Goal: Information Seeking & Learning: Learn about a topic

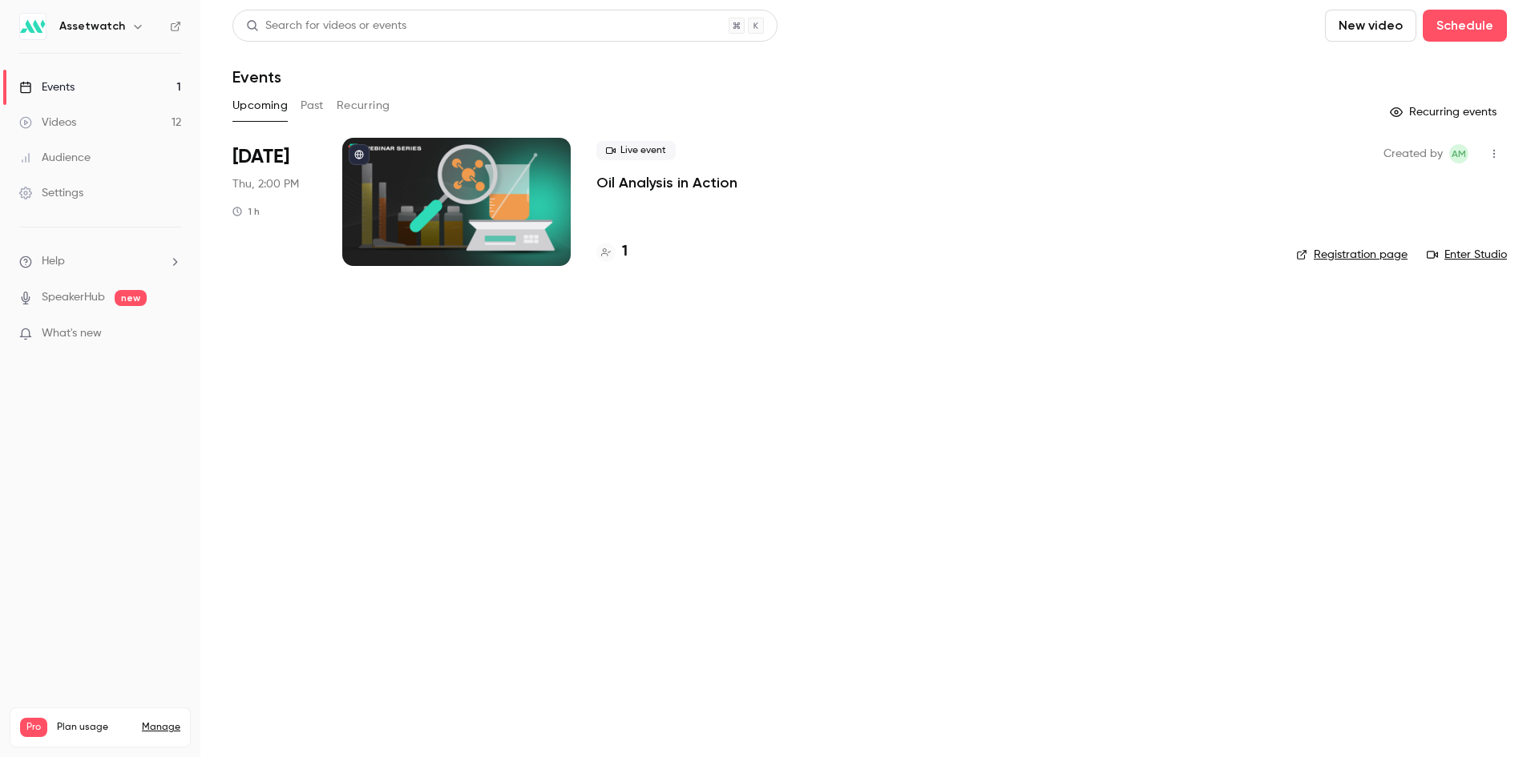
click at [305, 103] on button "Past" at bounding box center [312, 106] width 23 height 26
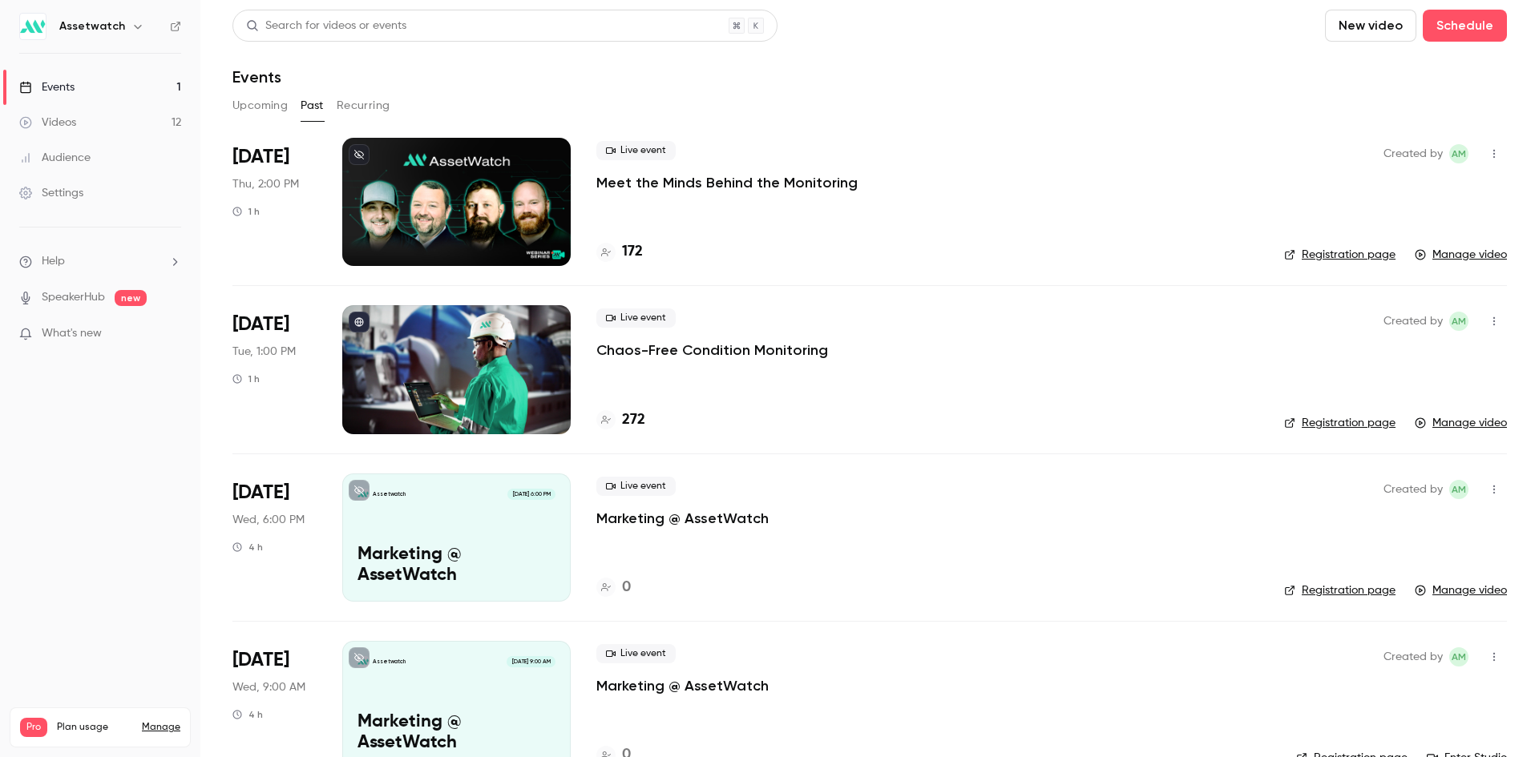
click at [738, 185] on p "Meet the Minds Behind the Monitoring" at bounding box center [726, 182] width 261 height 19
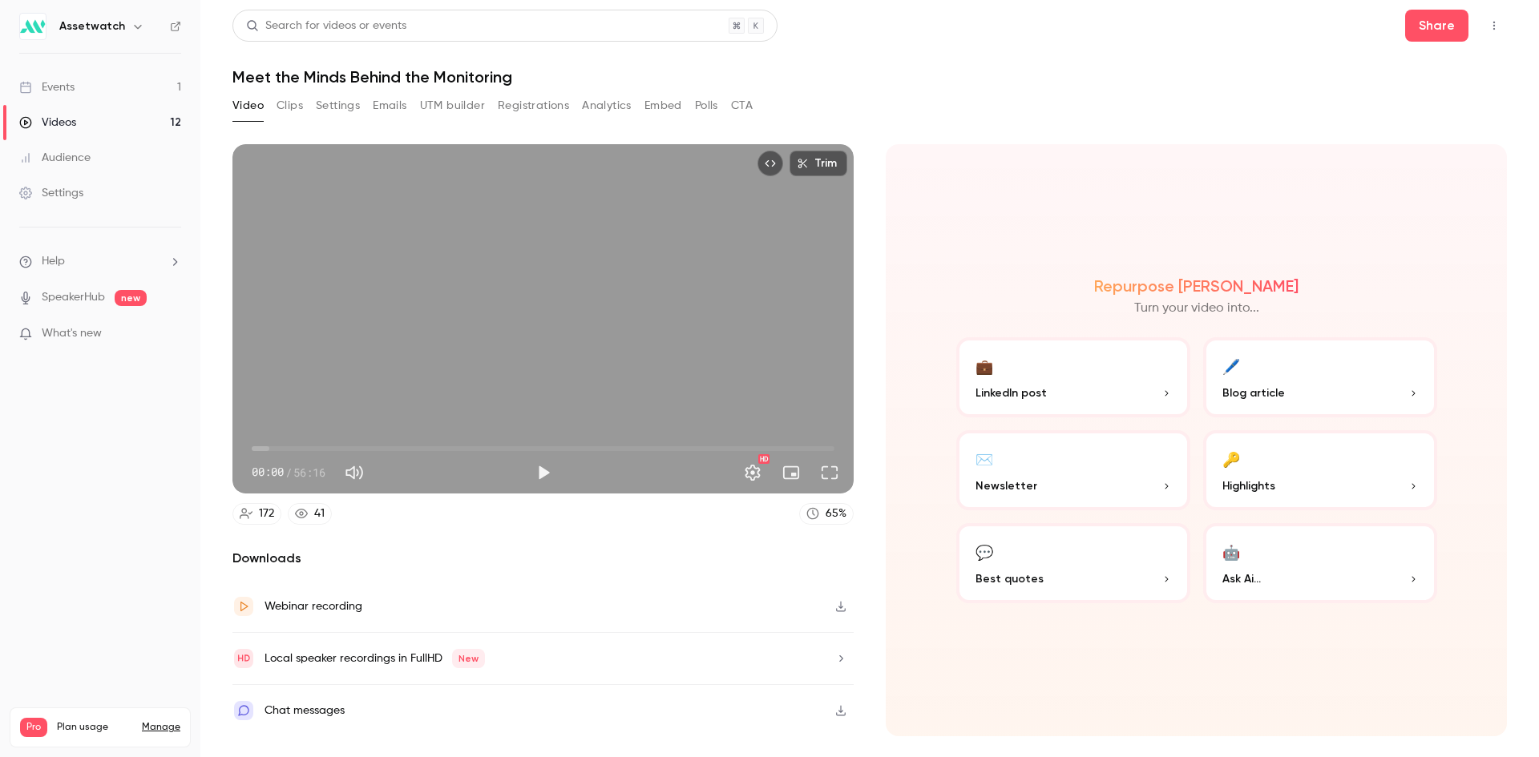
click at [397, 105] on button "Emails" at bounding box center [390, 106] width 34 height 26
